Goal: Task Accomplishment & Management: Manage account settings

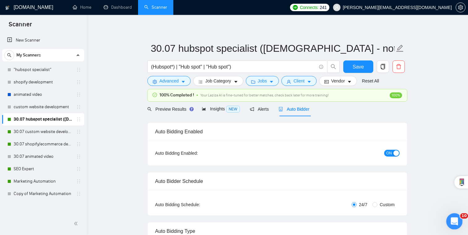
click at [454, 223] on icon "Open Intercom Messenger" at bounding box center [454, 220] width 10 height 10
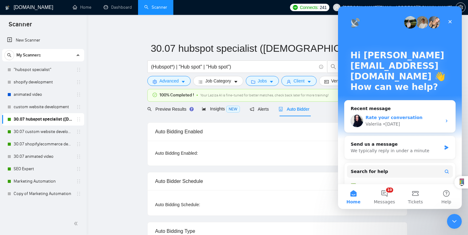
click at [414, 125] on div "Valeriia • [DATE]" at bounding box center [404, 124] width 76 height 7
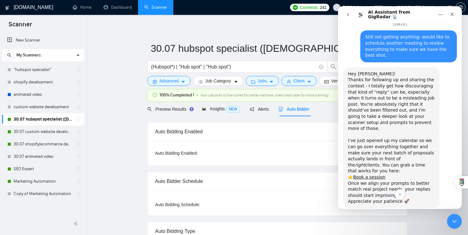
scroll to position [1605, 0]
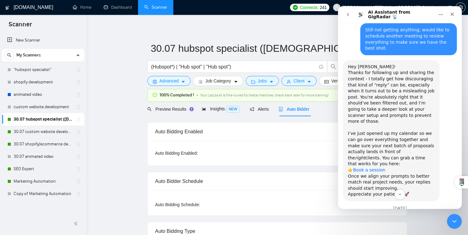
click at [379, 167] on link "Book a session" at bounding box center [369, 169] width 32 height 5
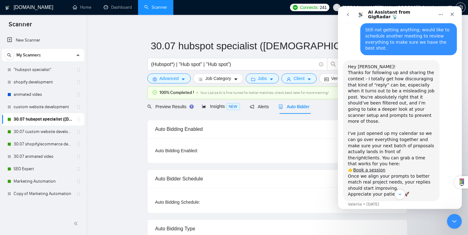
click at [35, 12] on h1 "[DOMAIN_NAME]" at bounding box center [34, 7] width 40 height 15
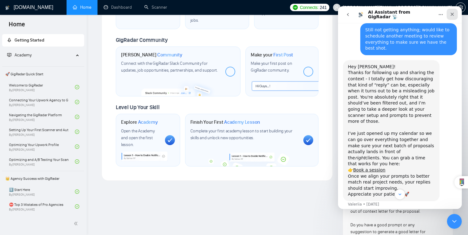
click at [451, 13] on icon "Close" at bounding box center [452, 14] width 3 height 3
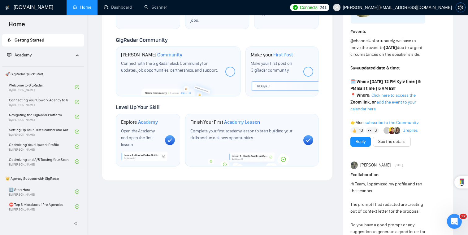
click at [458, 7] on icon "setting" at bounding box center [460, 7] width 5 height 5
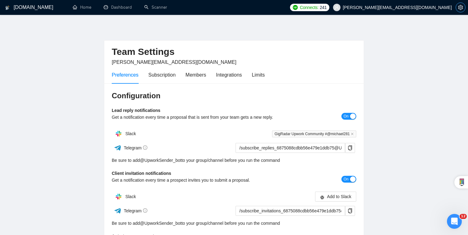
scroll to position [1654, 0]
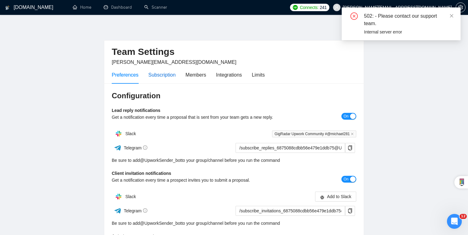
click at [173, 76] on div "Subscription" at bounding box center [161, 75] width 27 height 8
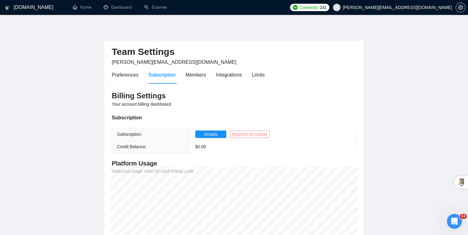
click at [247, 133] on span "Request to cancel" at bounding box center [249, 134] width 35 height 7
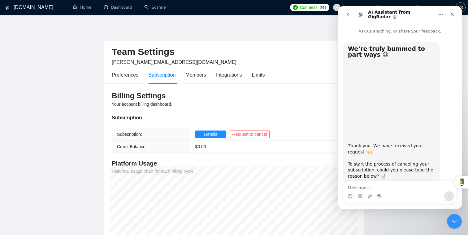
scroll to position [15, 0]
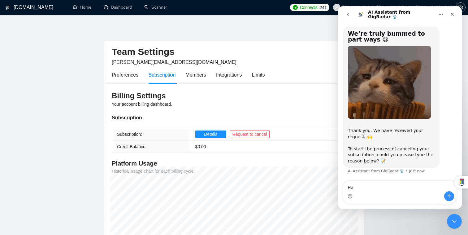
type textarea "H"
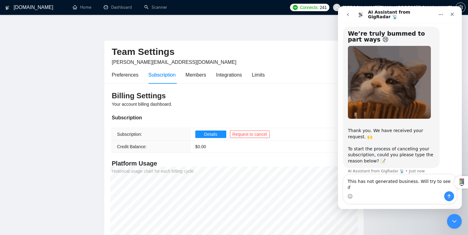
click at [413, 188] on textarea "This has not generated business. Will try to see if" at bounding box center [399, 182] width 113 height 17
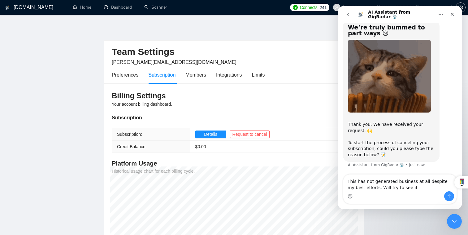
click at [425, 191] on div "This has not generated business at all despite my best efforts. Will try to see…" at bounding box center [399, 188] width 113 height 29
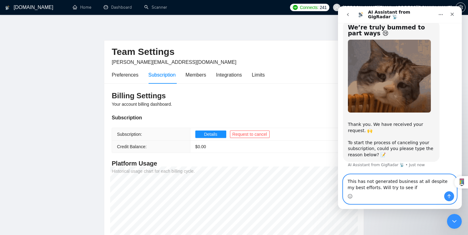
click at [428, 187] on textarea "This has not generated business at all despite my best efforts. Will try to see…" at bounding box center [399, 182] width 113 height 17
drag, startPoint x: 384, startPoint y: 187, endPoint x: 456, endPoint y: 193, distance: 73.0
click at [456, 193] on div "This has not generated business at all despite my best efforts. Will try to see…" at bounding box center [399, 188] width 113 height 29
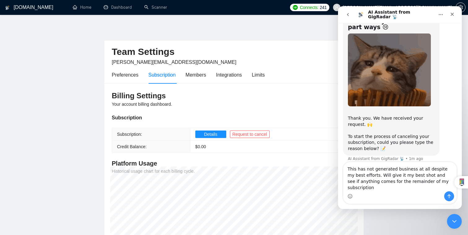
scroll to position [0, 0]
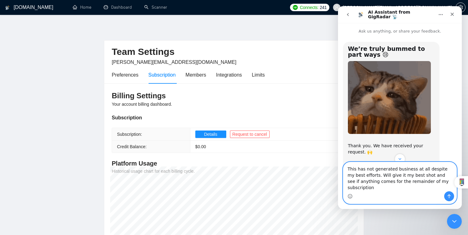
click at [415, 185] on textarea "This has not generated business at all despite my best efforts. Will give it my…" at bounding box center [399, 176] width 113 height 29
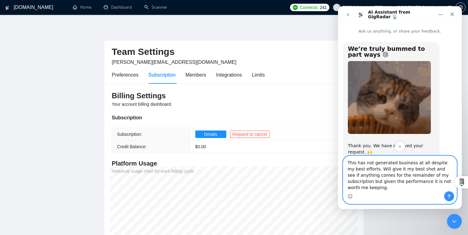
type textarea "This has not generated business at all despite my best efforts. Will give it my…"
click at [449, 198] on button "Send a message…" at bounding box center [449, 196] width 10 height 10
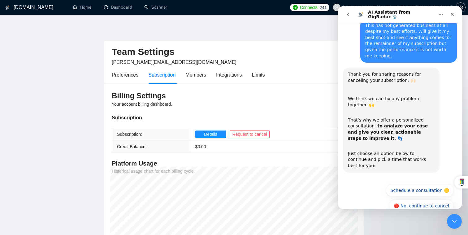
scroll to position [170, 0]
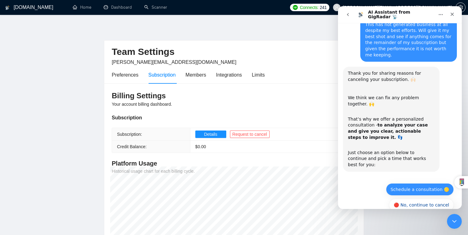
click at [431, 183] on button "Schedule a consultation 🟡" at bounding box center [420, 189] width 68 height 12
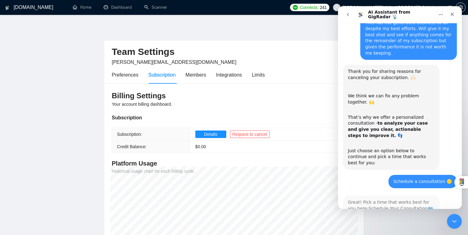
scroll to position [198, 0]
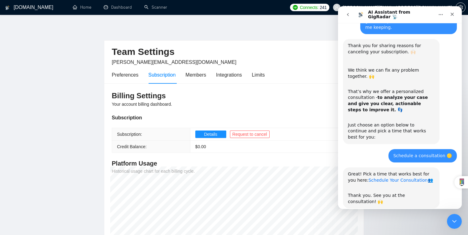
click at [408, 177] on link "Schedule Your Consultation" at bounding box center [397, 179] width 59 height 5
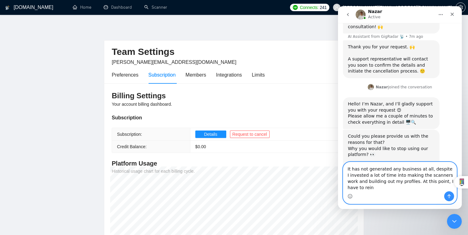
scroll to position [378, 0]
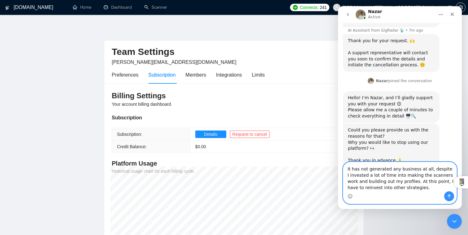
type textarea "It has not generated any business at all, despite I invested a lot of time into…"
click at [450, 198] on icon "Send a message…" at bounding box center [449, 195] width 5 height 5
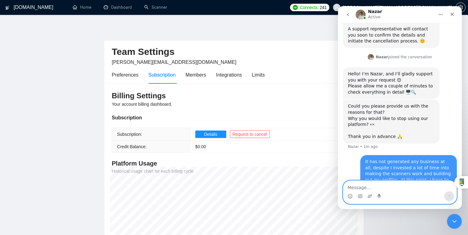
scroll to position [402, 0]
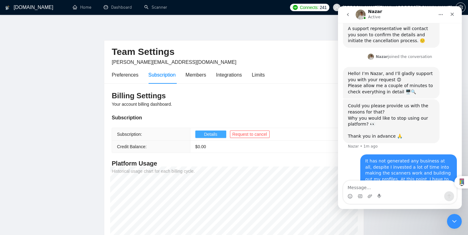
click at [208, 133] on span "Details" at bounding box center [210, 134] width 13 height 7
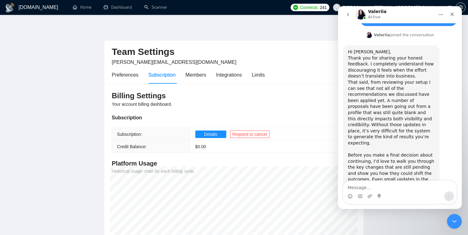
scroll to position [556, 0]
type textarea "ok"
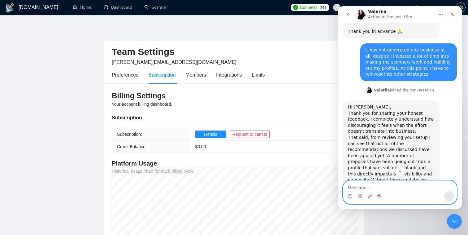
scroll to position [502, 0]
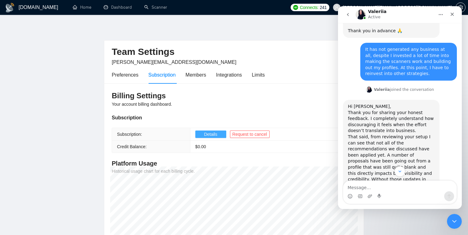
click at [199, 136] on button "Details" at bounding box center [210, 133] width 31 height 7
